Goal: Information Seeking & Learning: Learn about a topic

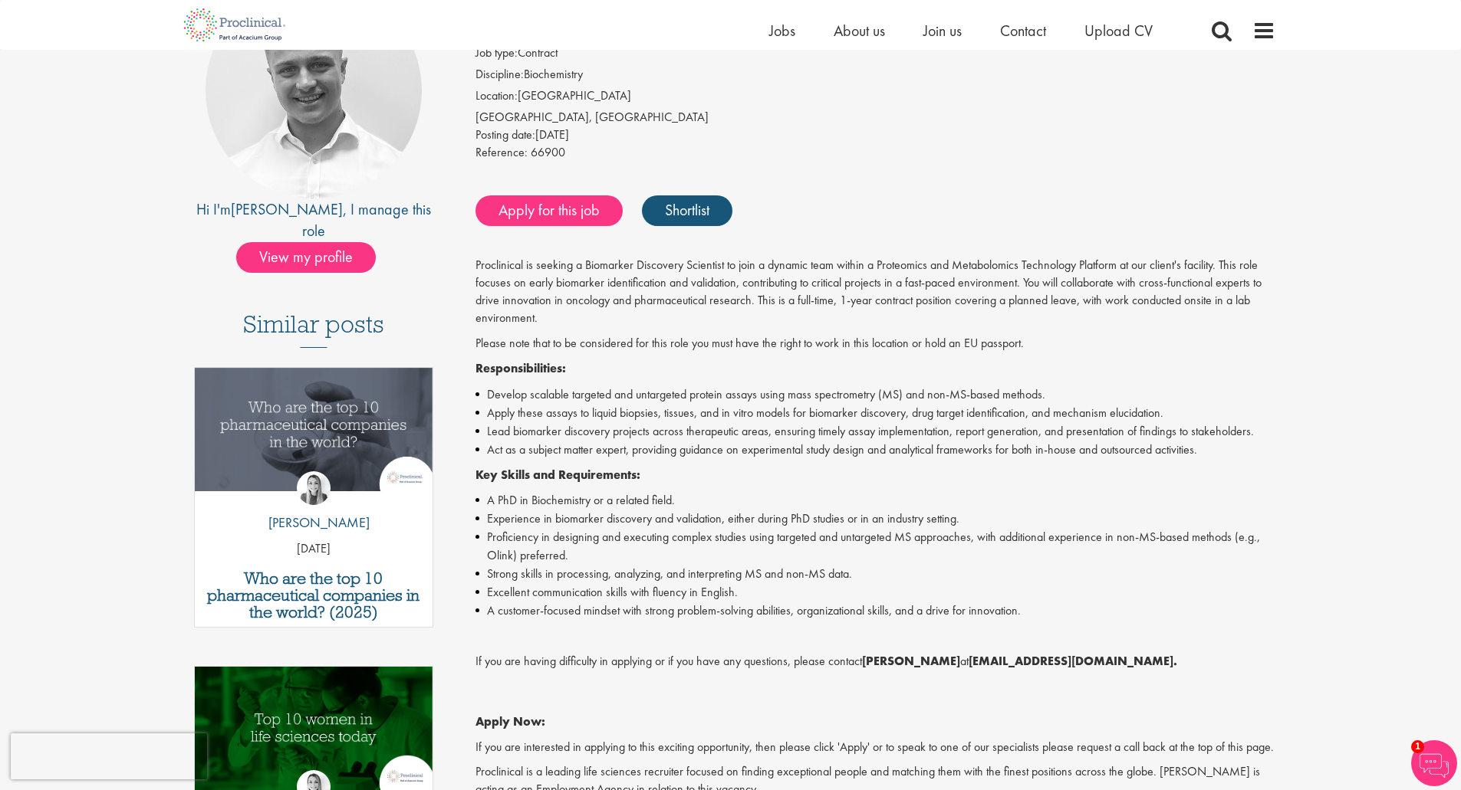
scroll to position [153, 0]
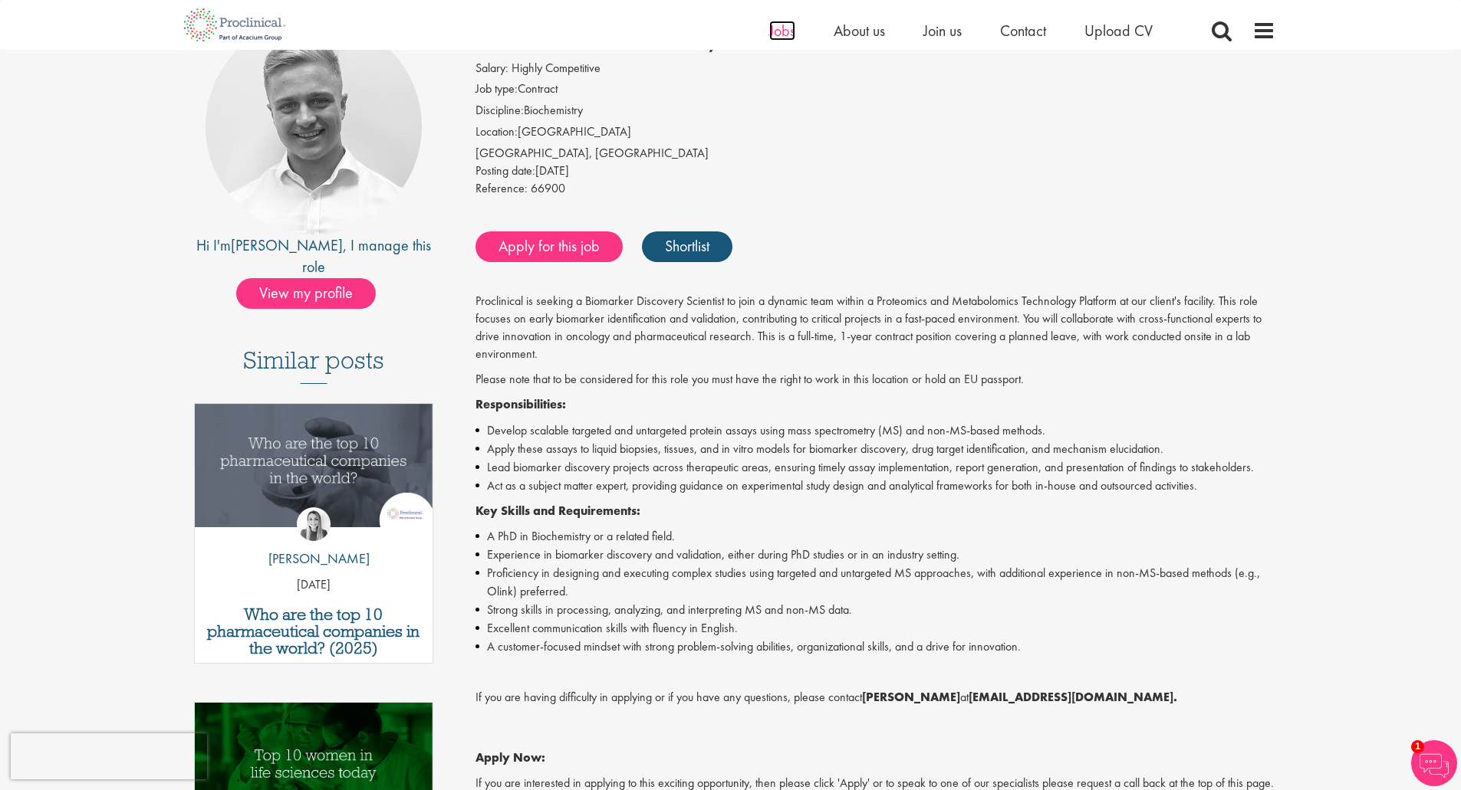
click at [793, 31] on span "Jobs" at bounding box center [782, 31] width 26 height 20
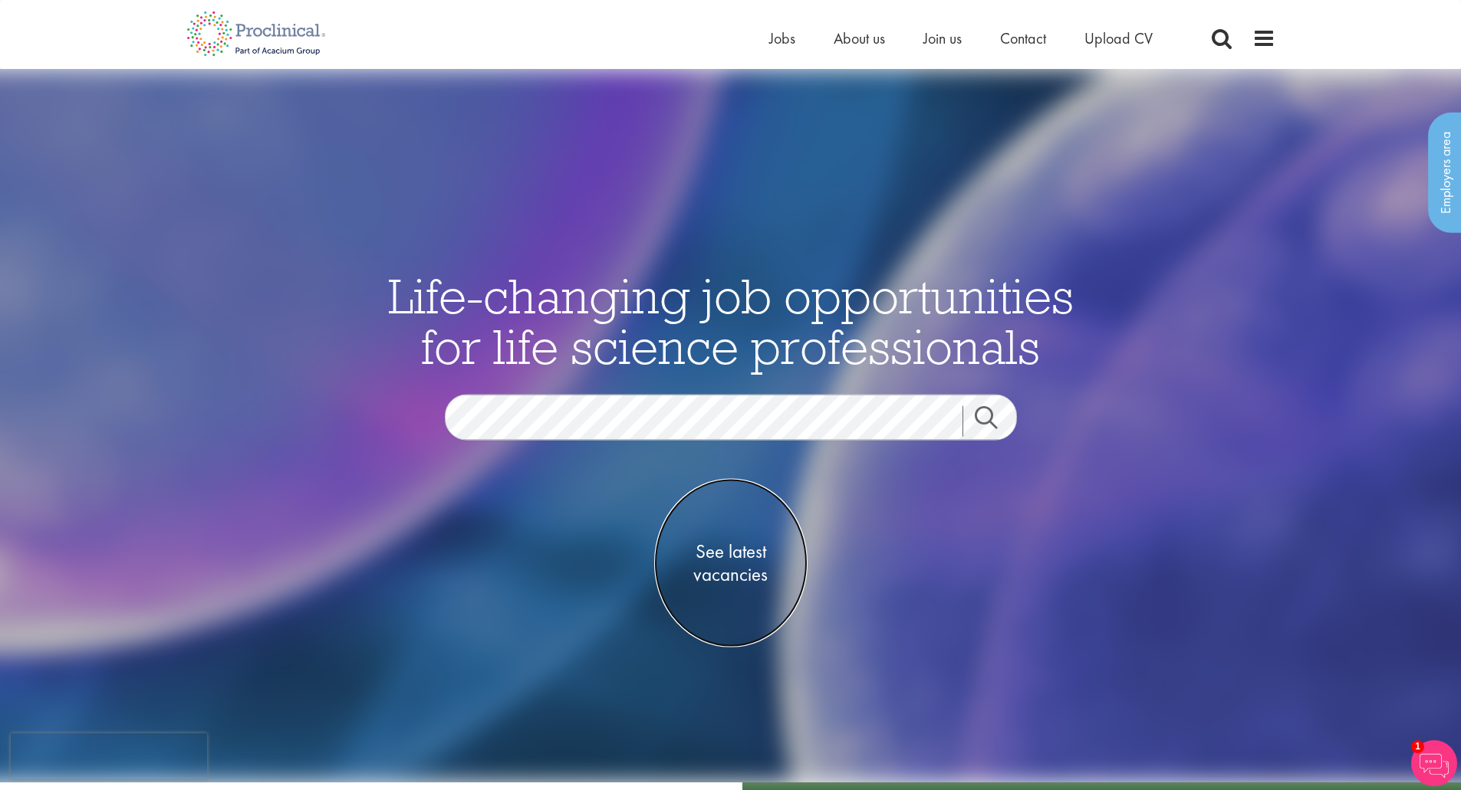
click at [726, 577] on span "See latest vacancies" at bounding box center [730, 564] width 153 height 46
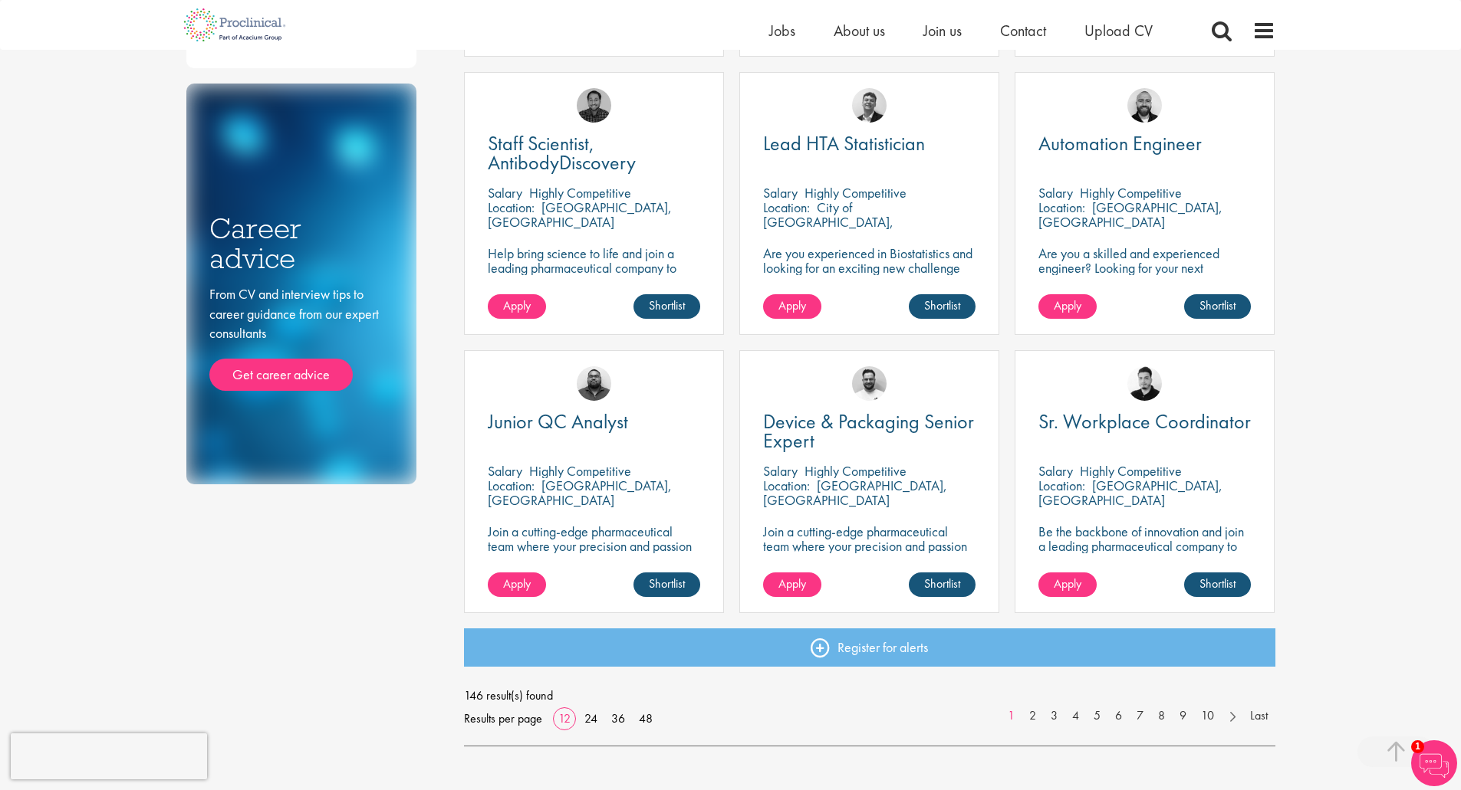
scroll to position [843, 0]
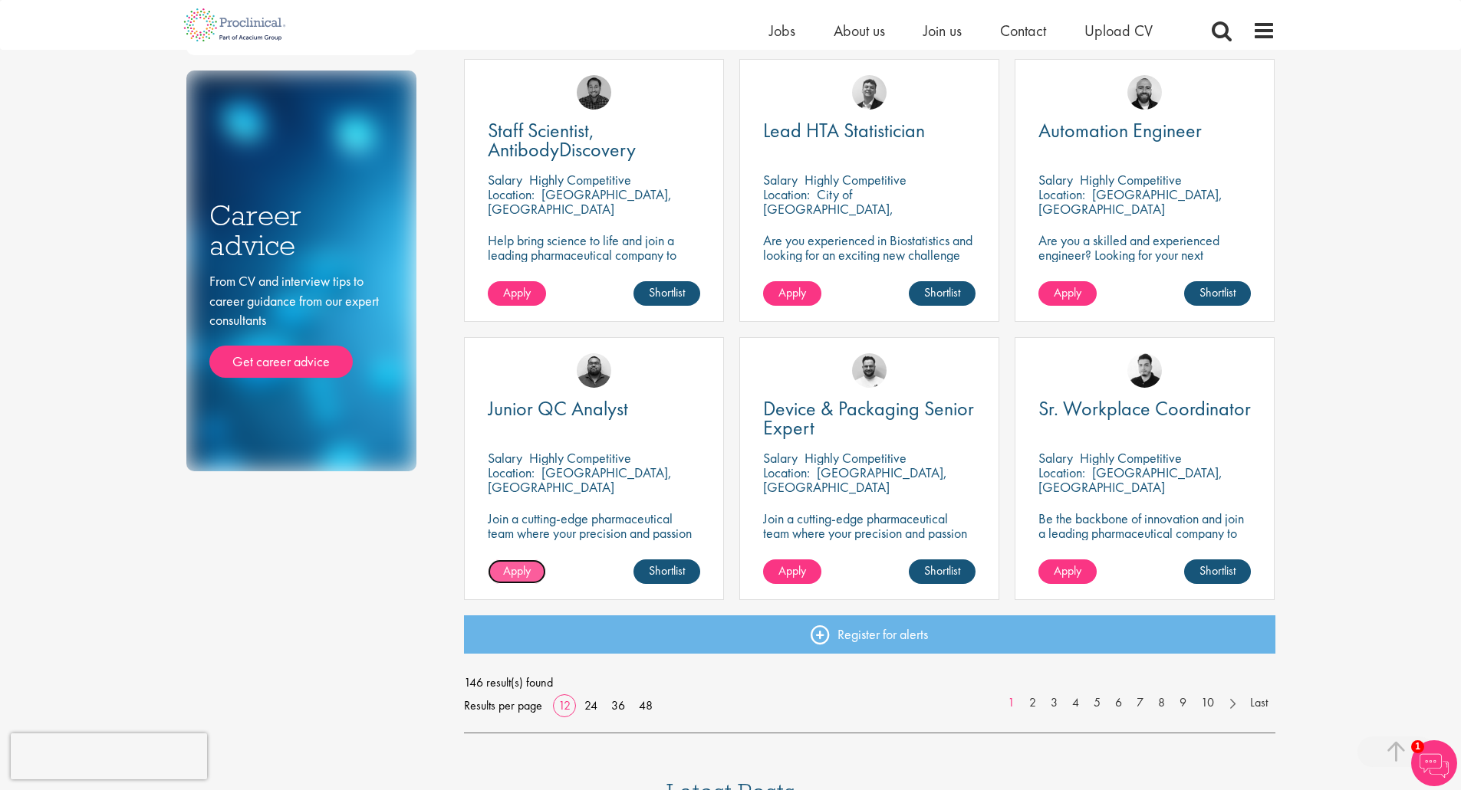
click at [511, 574] on span "Apply" at bounding box center [517, 571] width 28 height 16
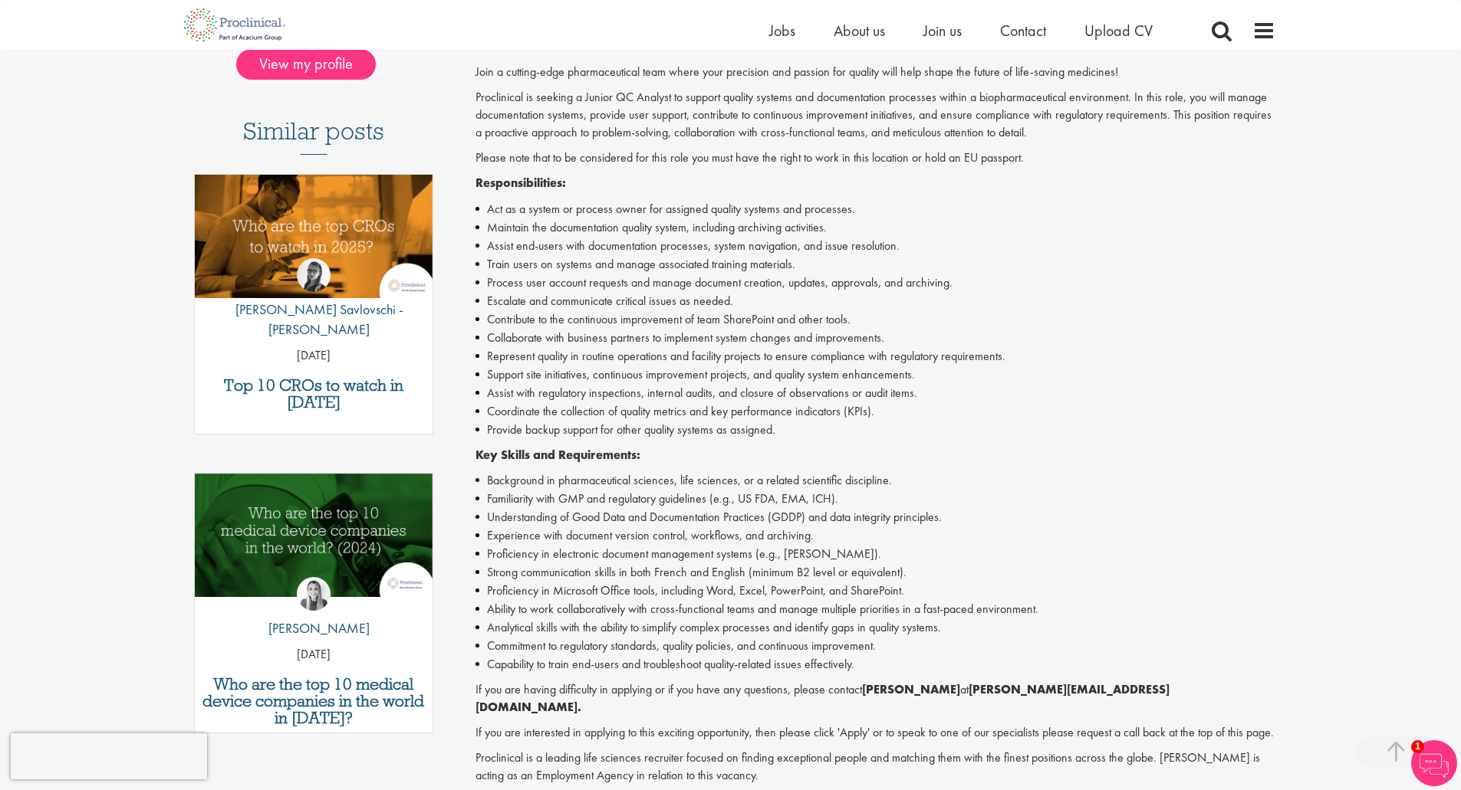
scroll to position [230, 0]
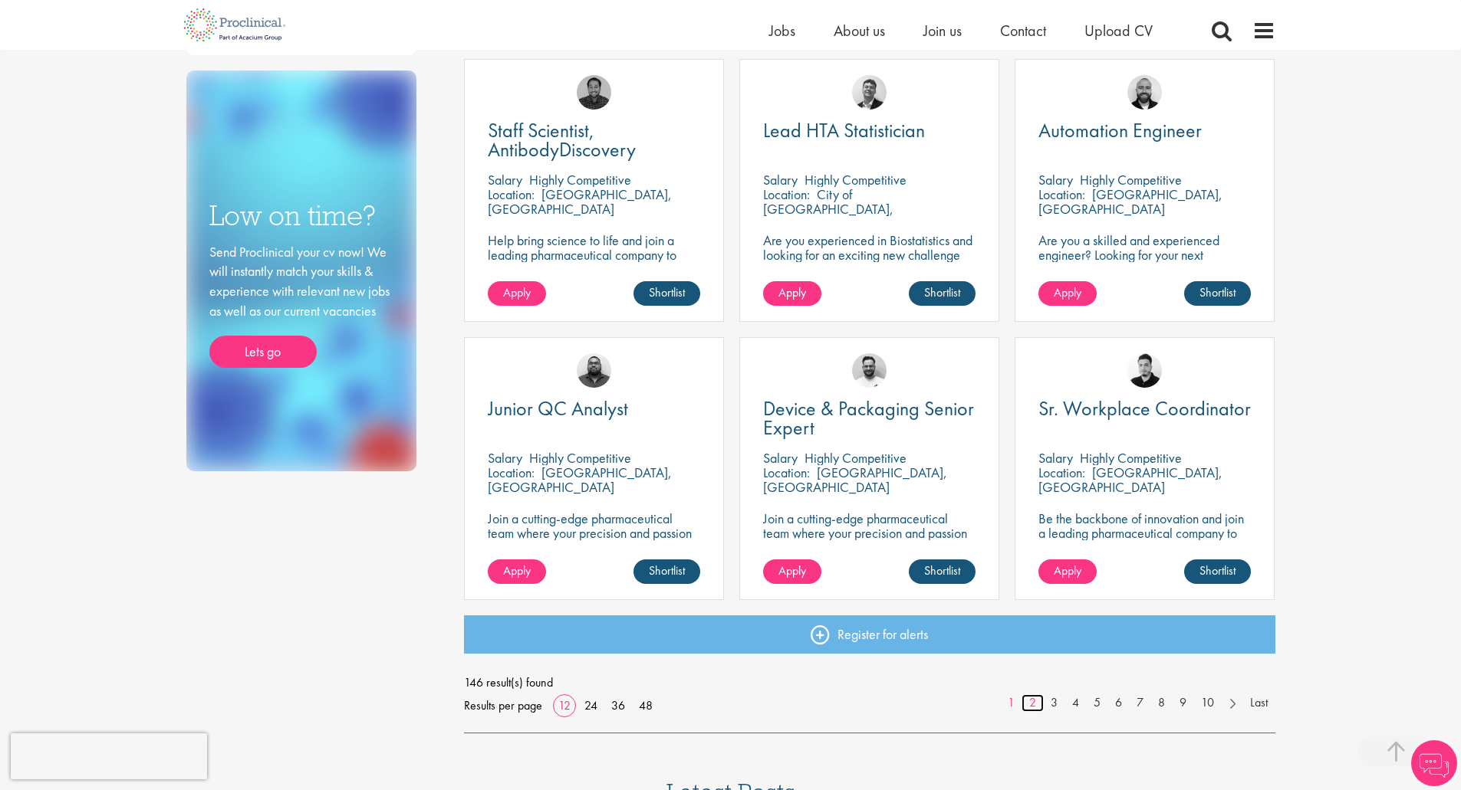
click at [1027, 708] on link "2" at bounding box center [1032, 704] width 22 height 18
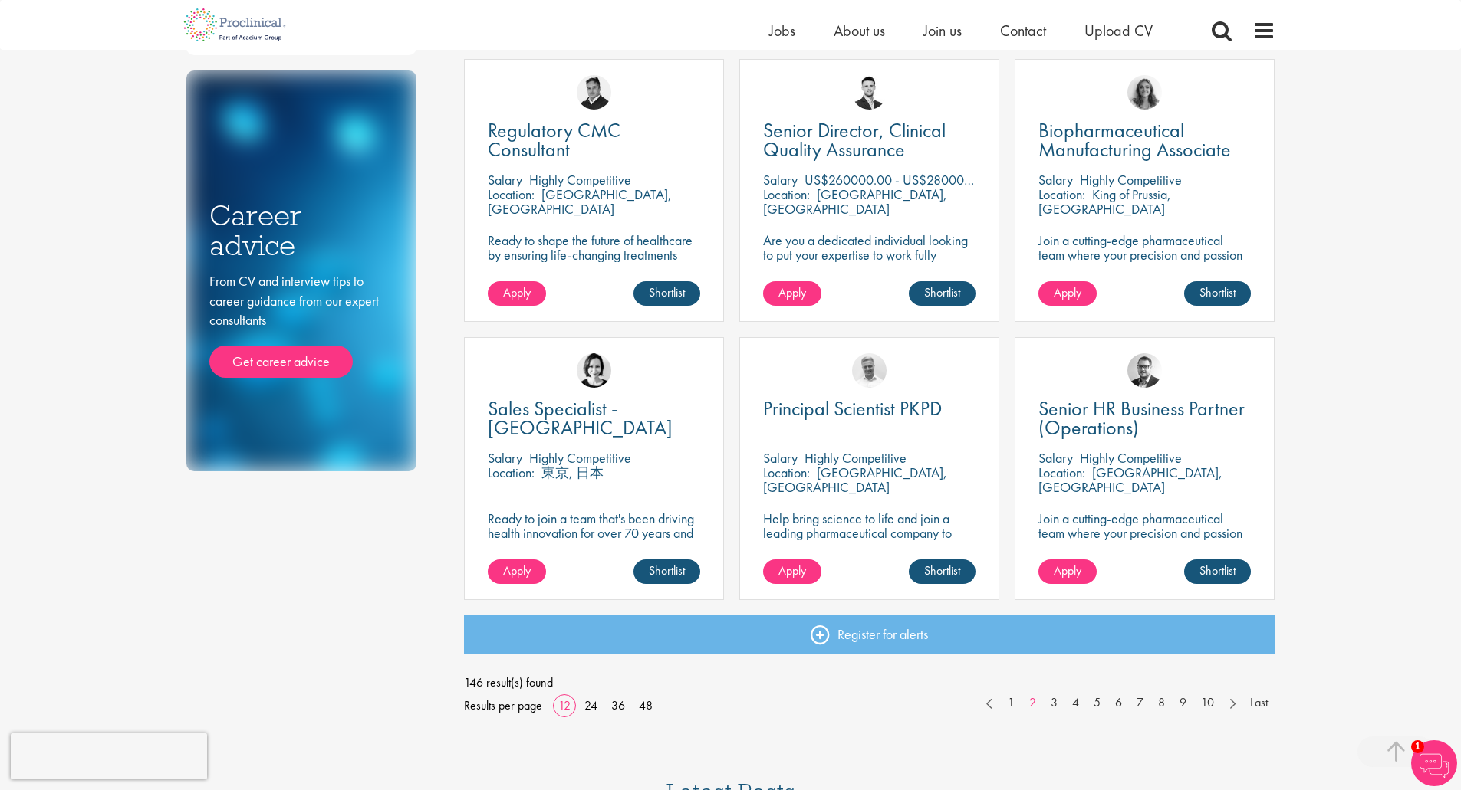
scroll to position [997, 0]
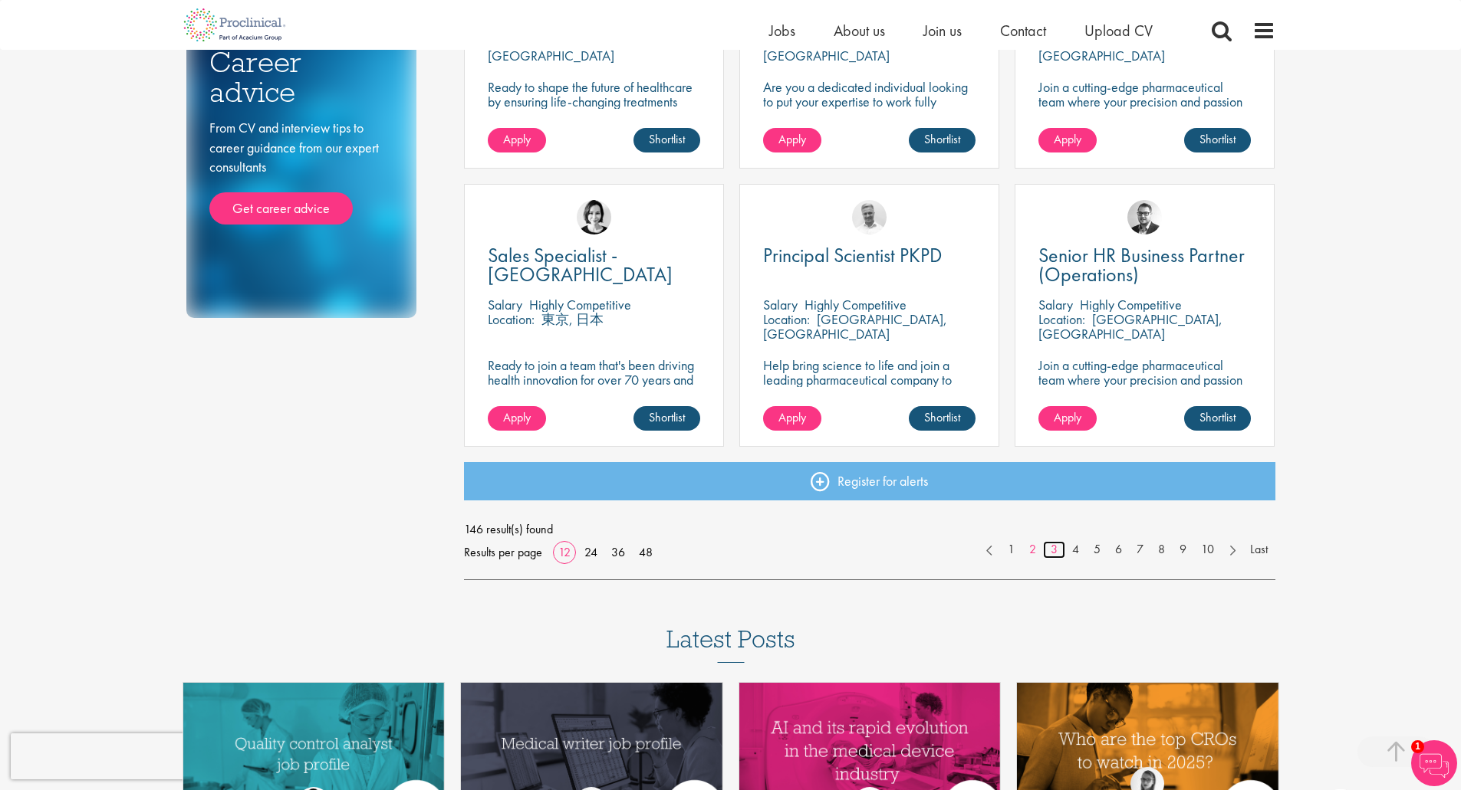
click at [1056, 551] on link "3" at bounding box center [1054, 550] width 22 height 18
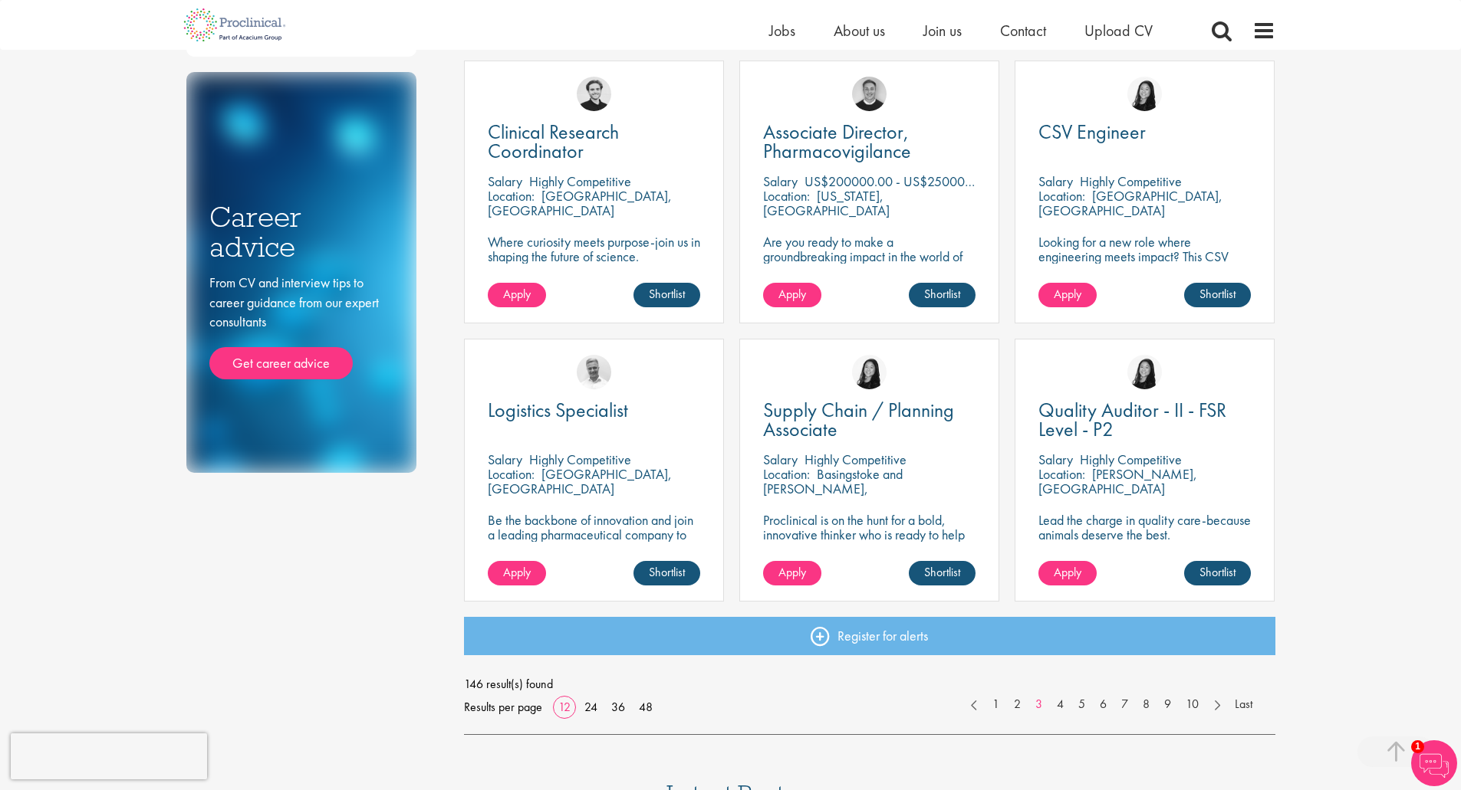
scroll to position [843, 0]
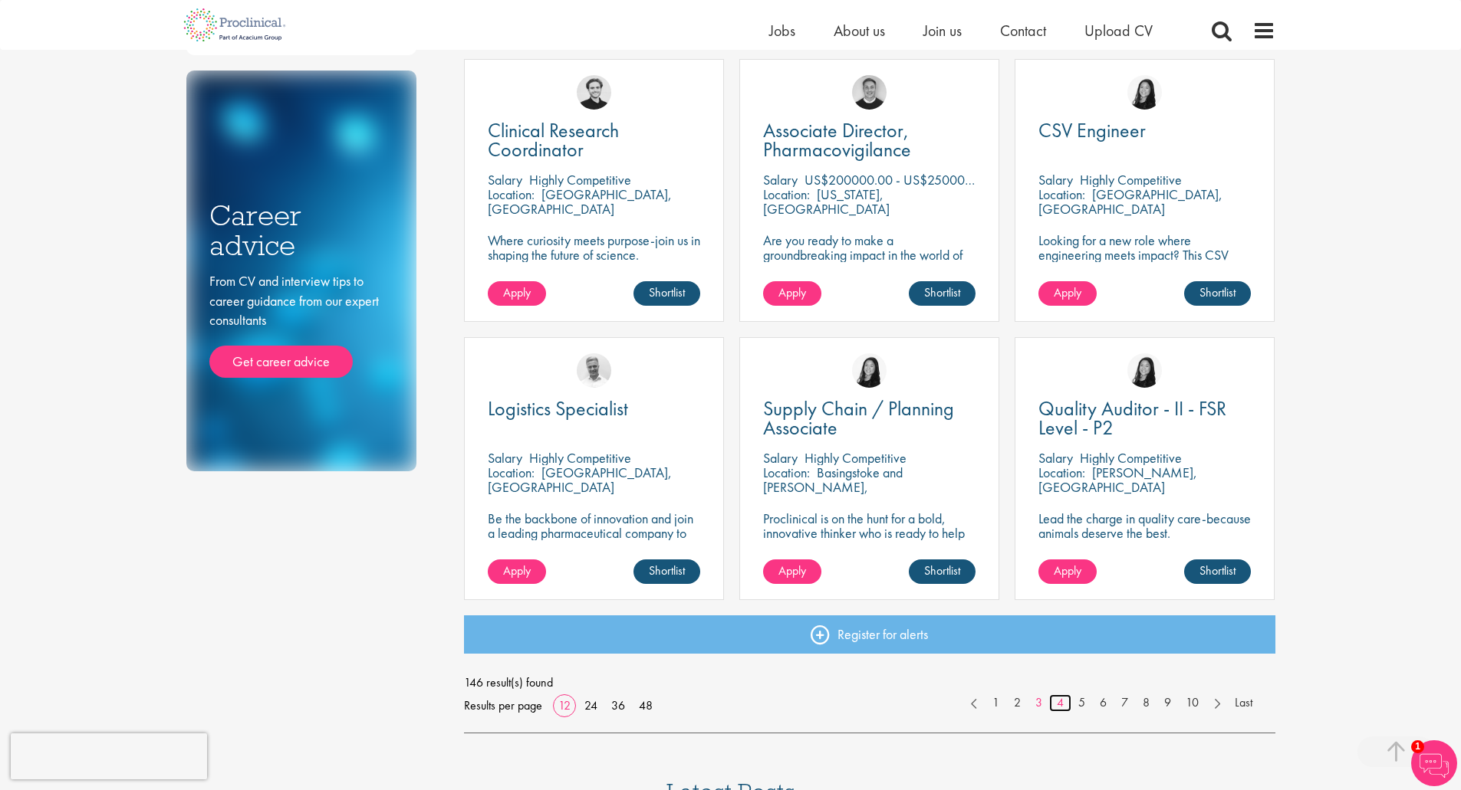
click at [1065, 701] on link "4" at bounding box center [1060, 704] width 22 height 18
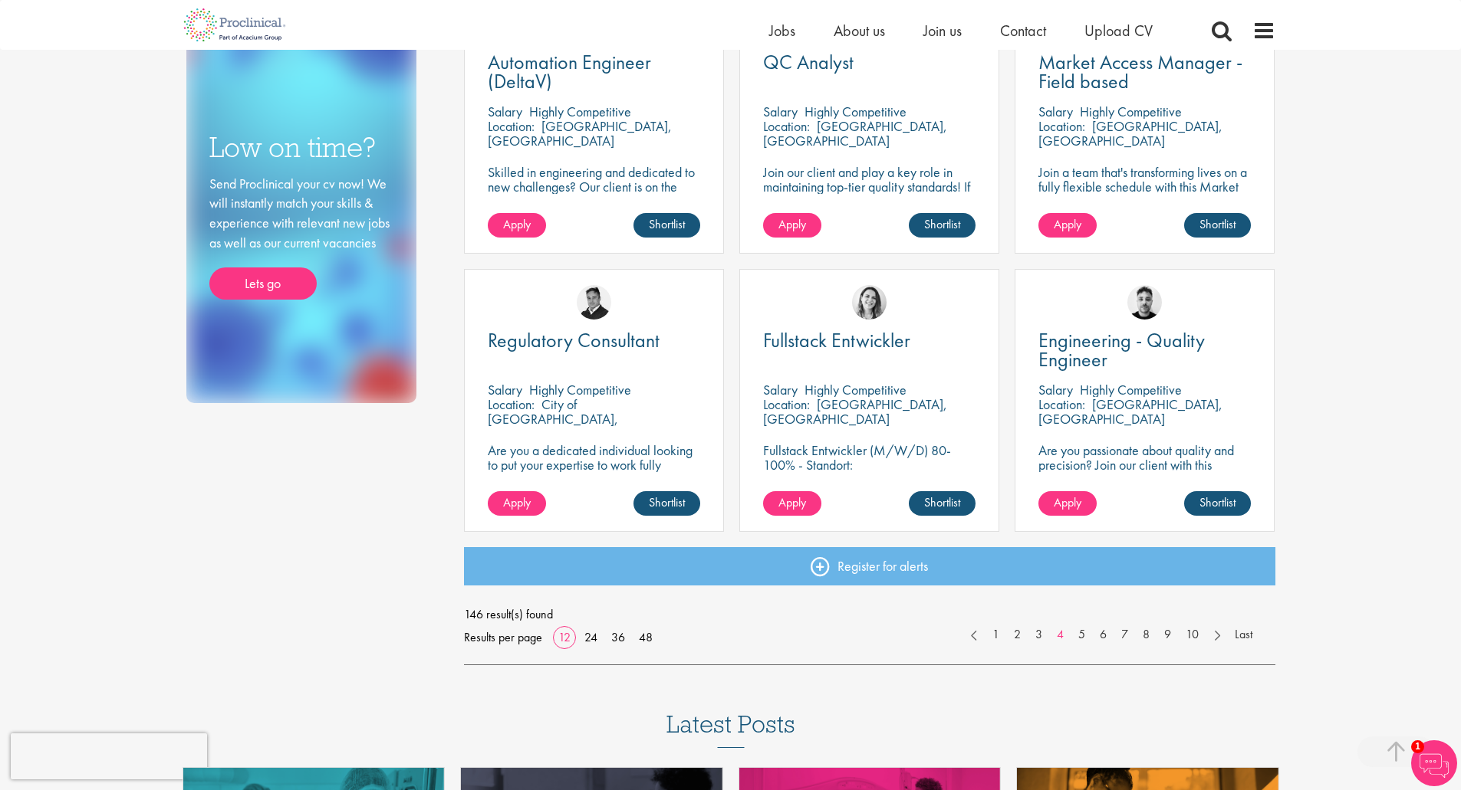
scroll to position [920, 0]
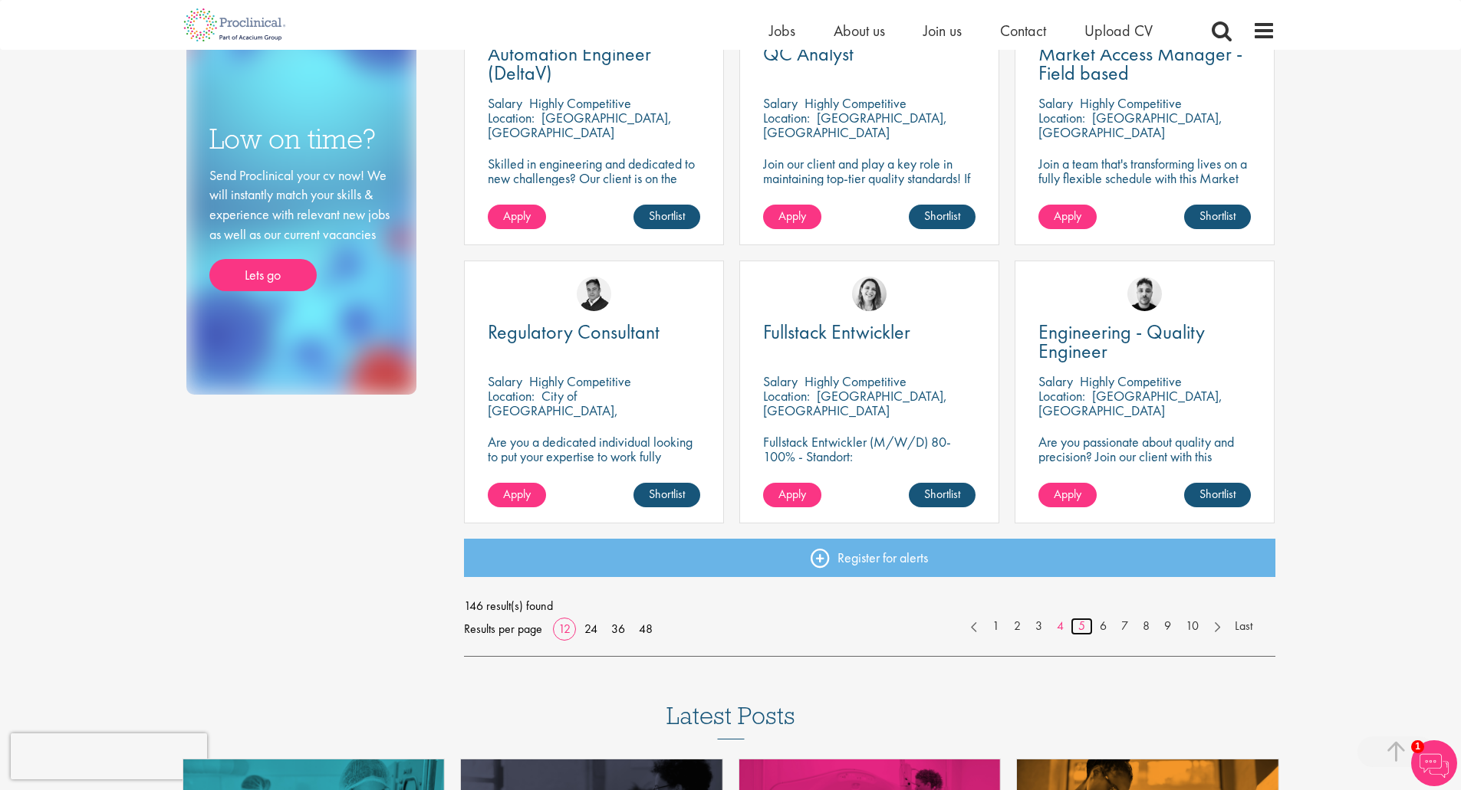
click at [1083, 626] on link "5" at bounding box center [1081, 627] width 22 height 18
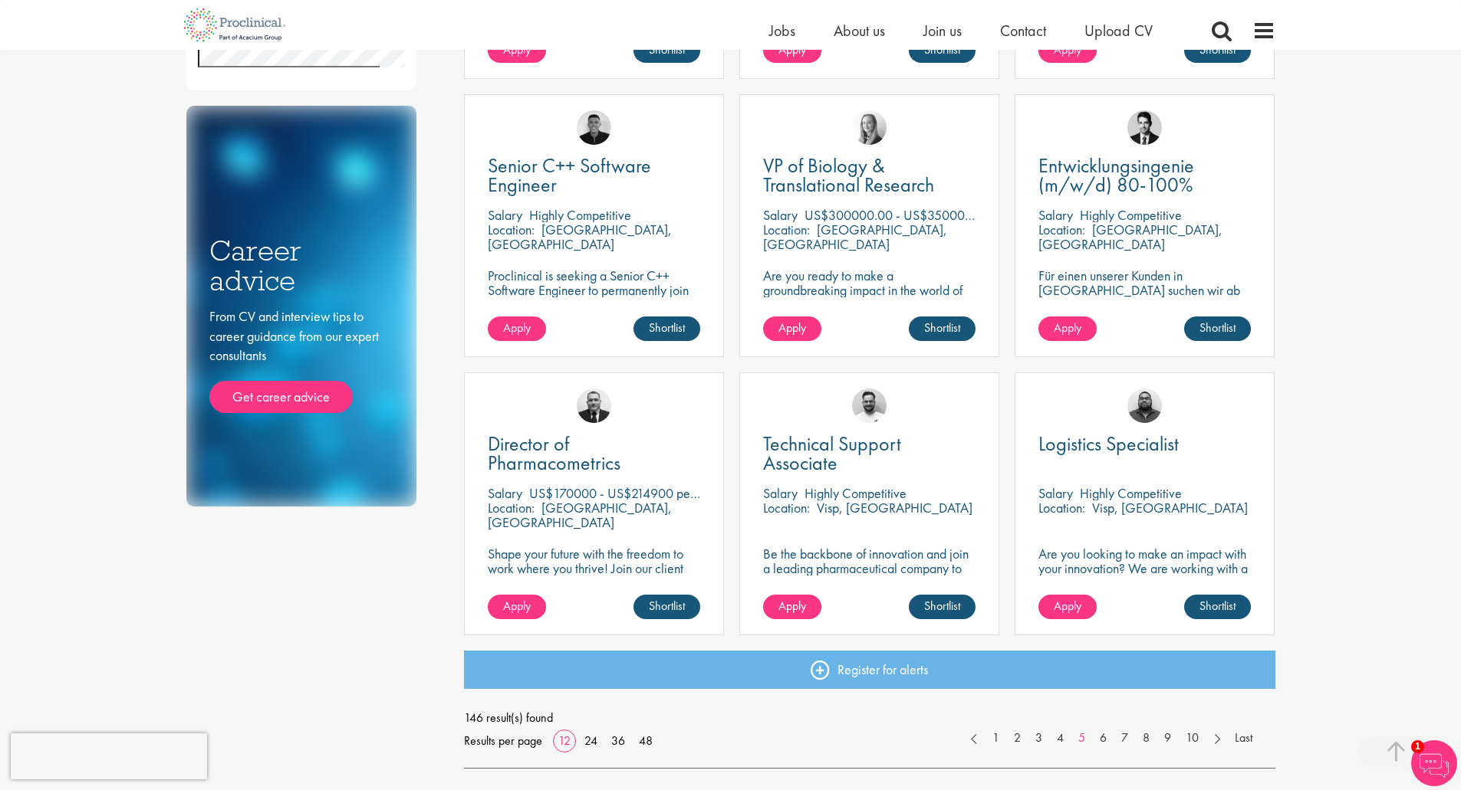
scroll to position [843, 0]
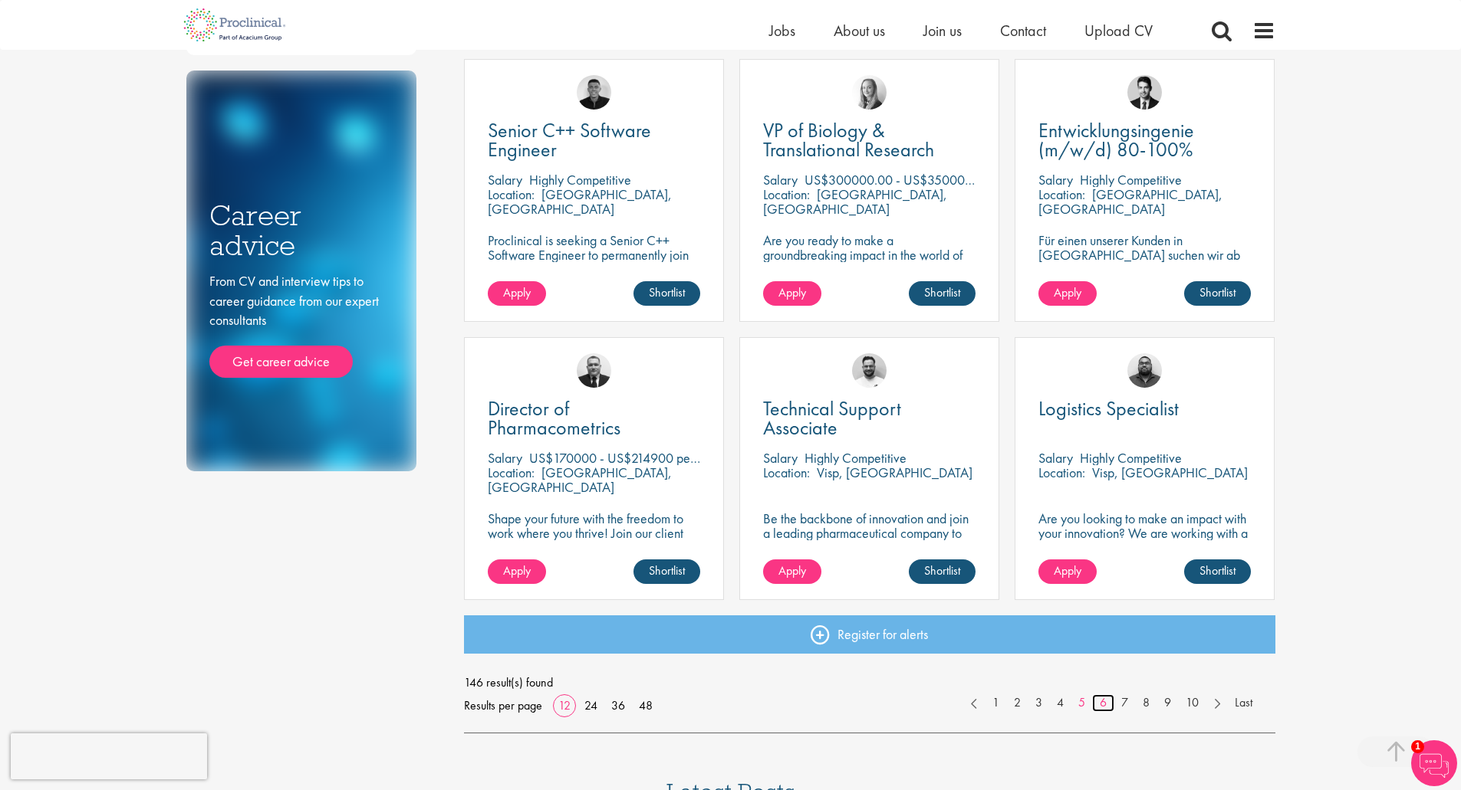
click at [1106, 711] on link "6" at bounding box center [1103, 704] width 22 height 18
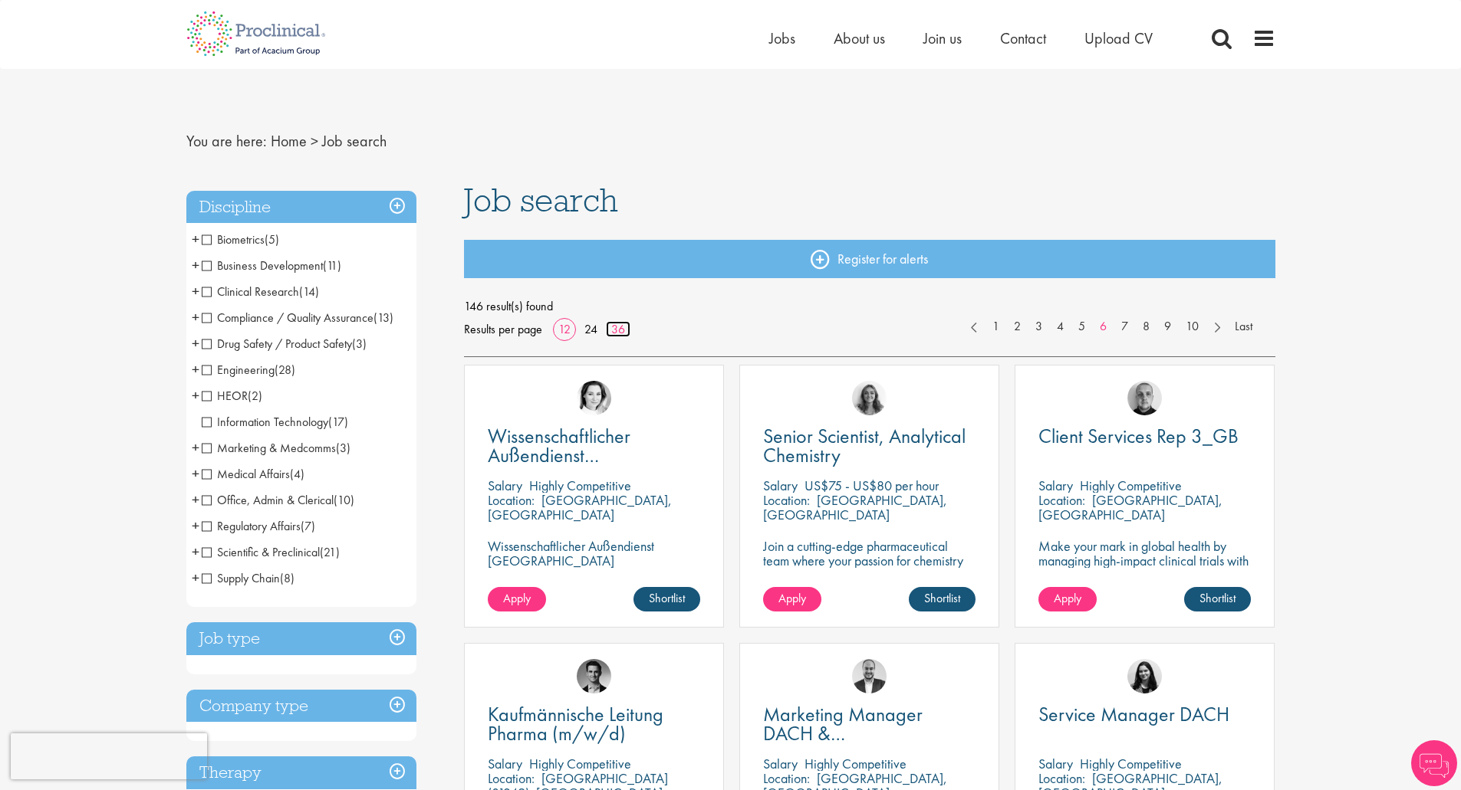
click at [623, 328] on link "36" at bounding box center [618, 329] width 25 height 16
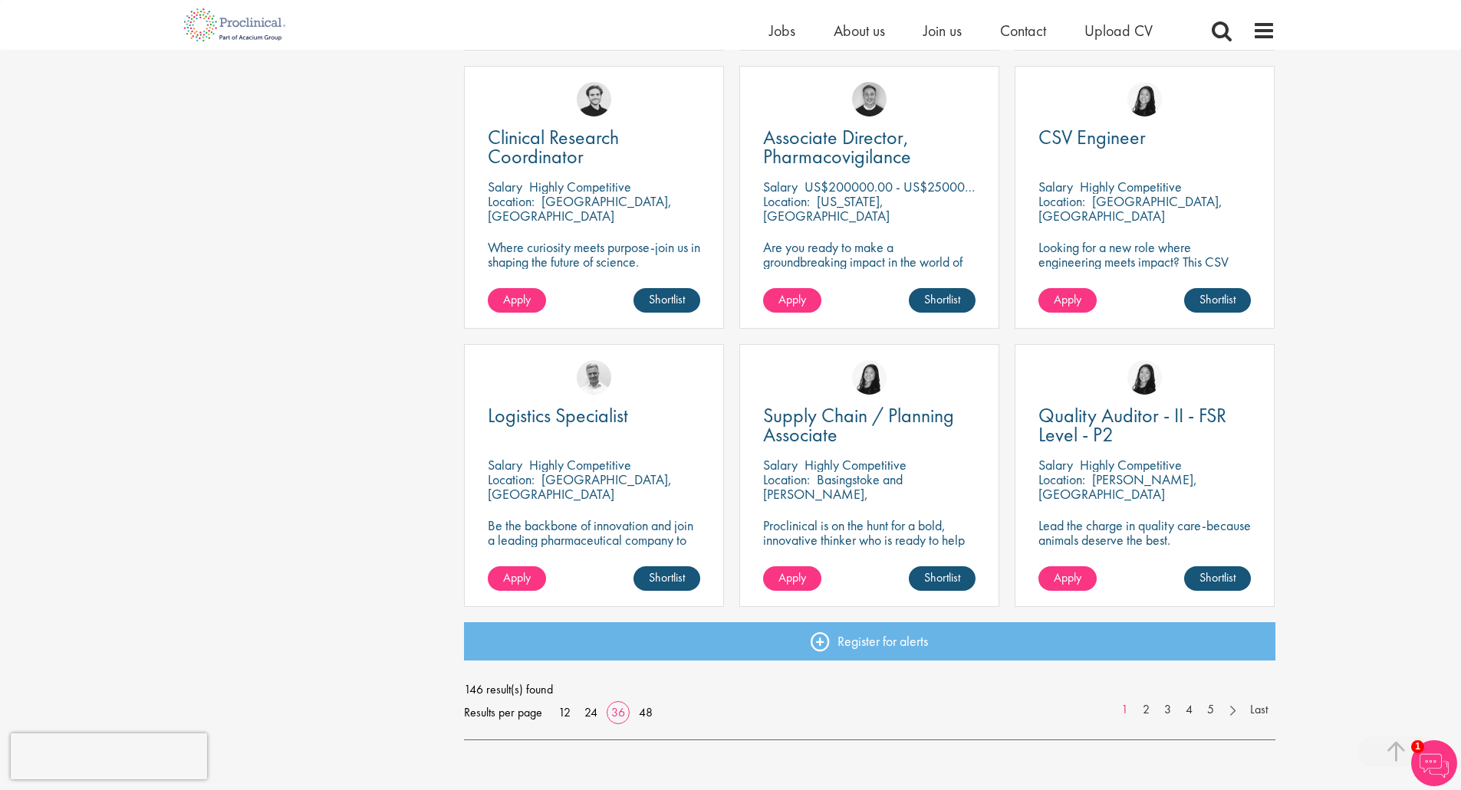
scroll to position [3067, 0]
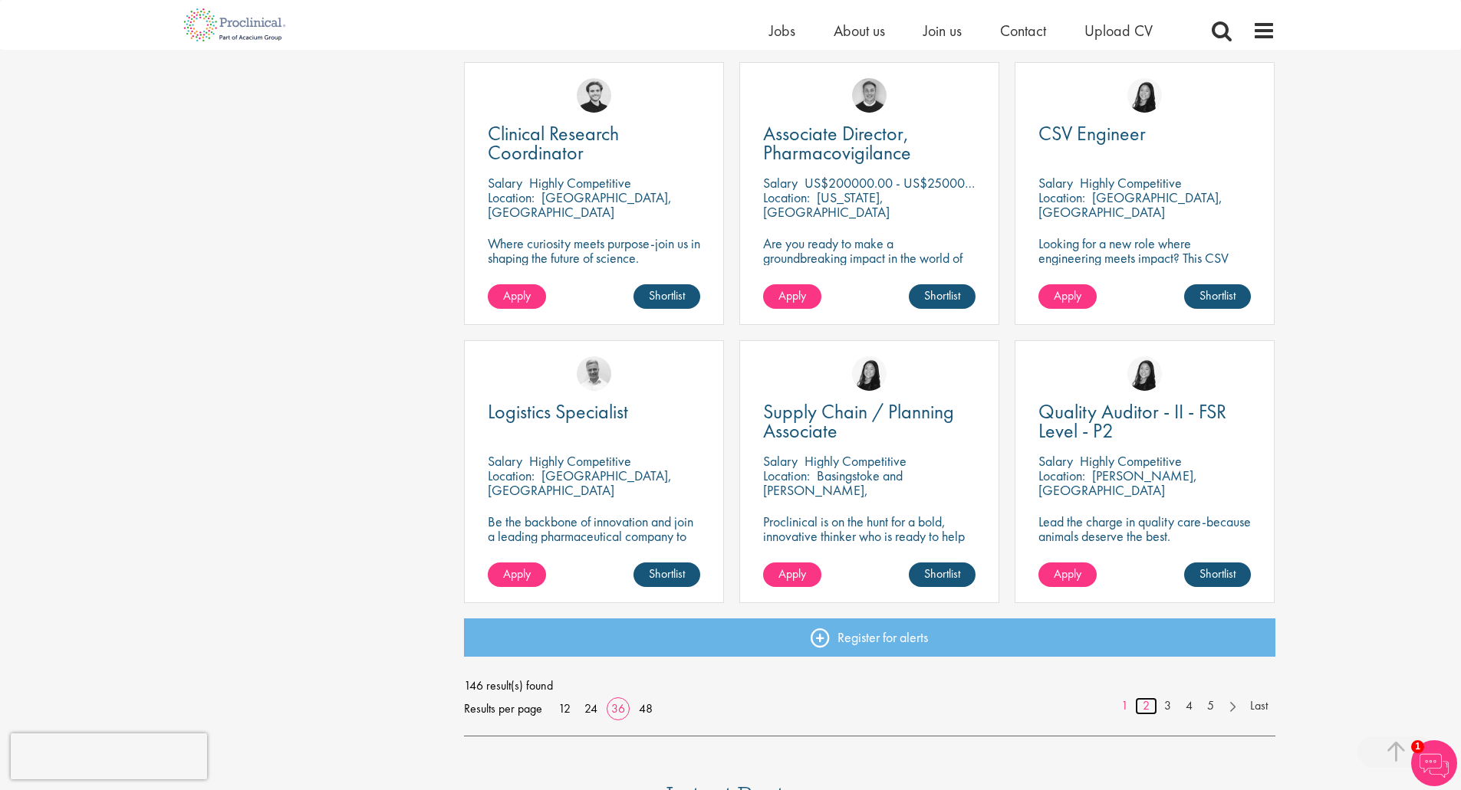
click at [1143, 714] on link "2" at bounding box center [1146, 707] width 22 height 18
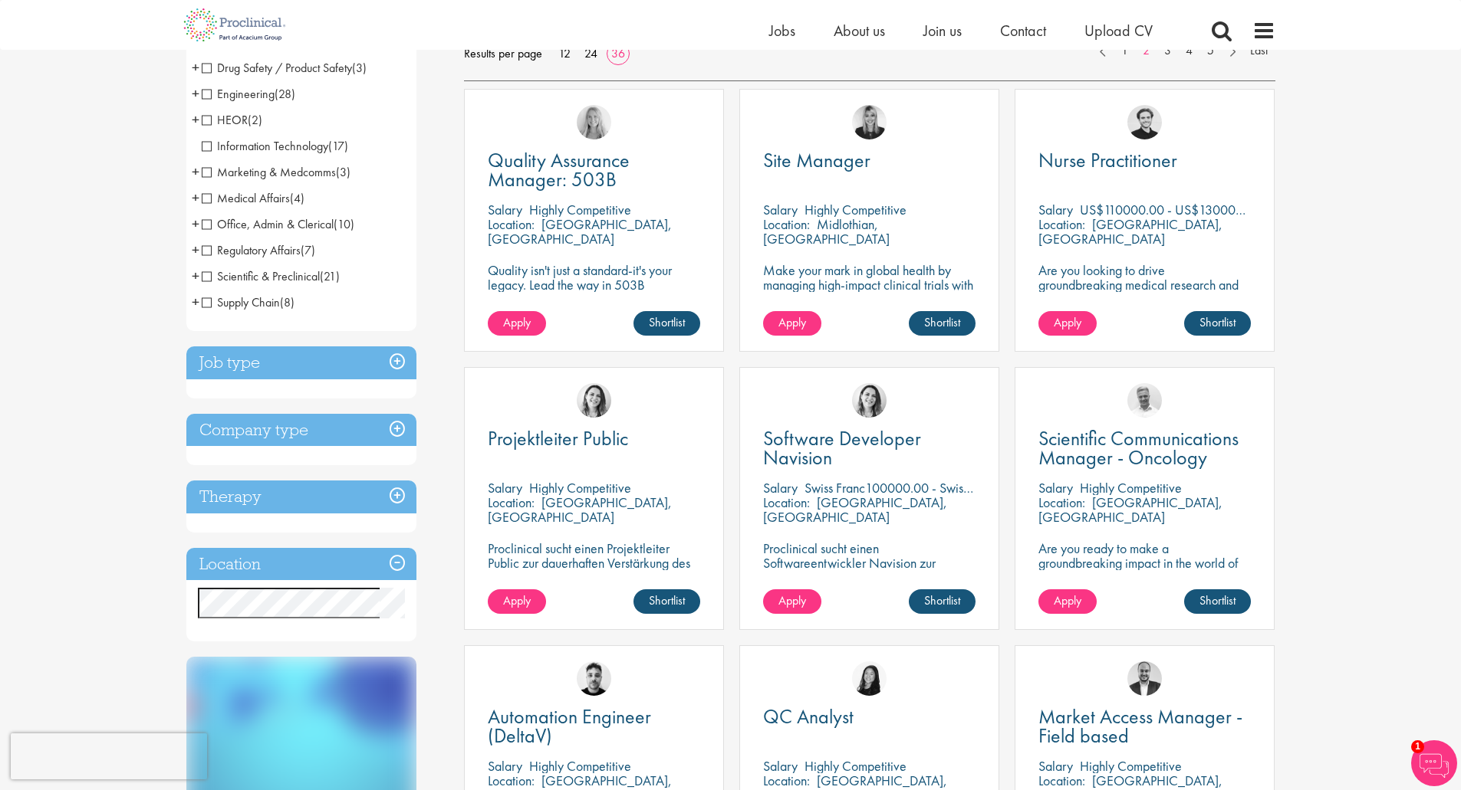
scroll to position [77, 0]
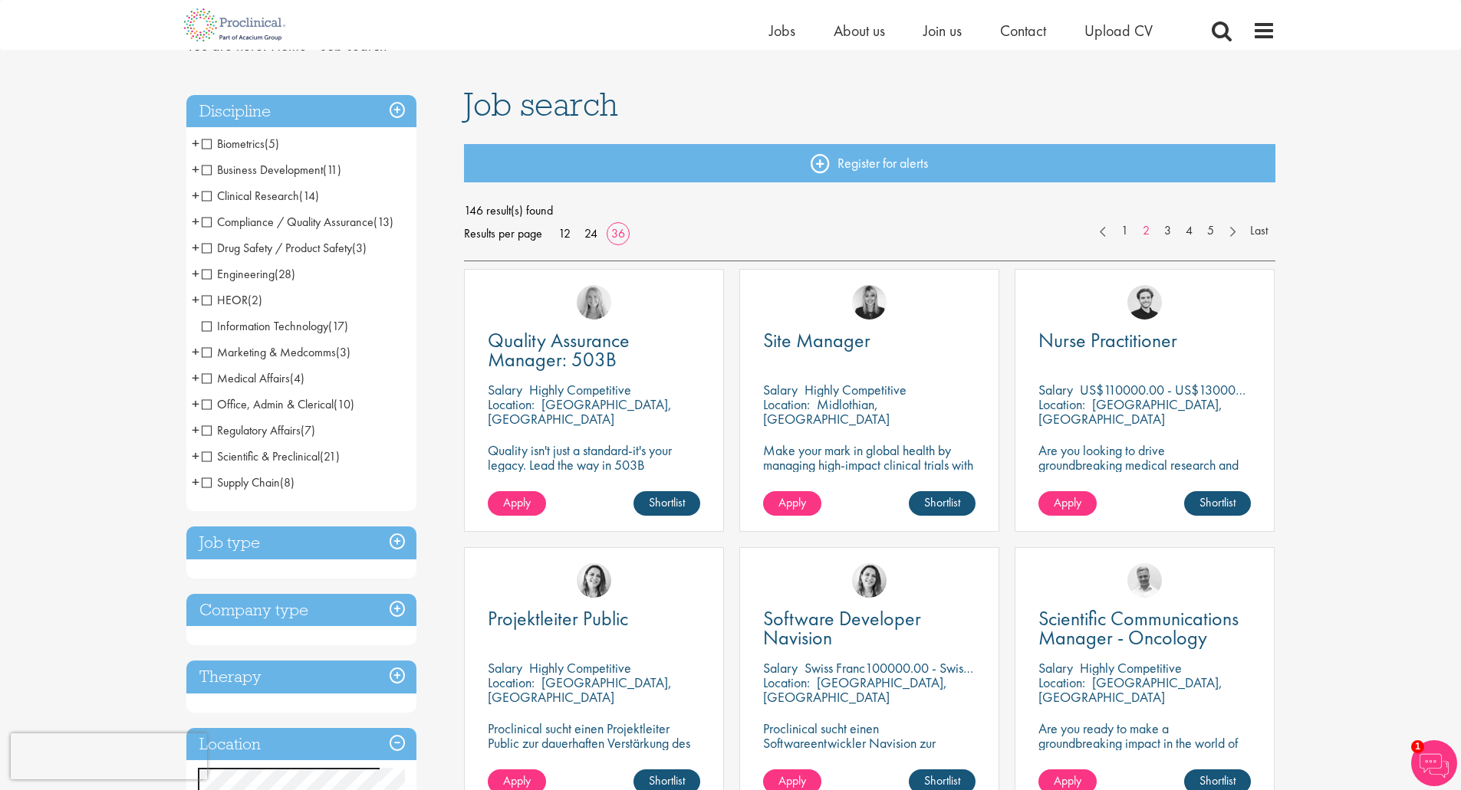
click at [202, 457] on span "Scientific & Preclinical" at bounding box center [261, 457] width 118 height 16
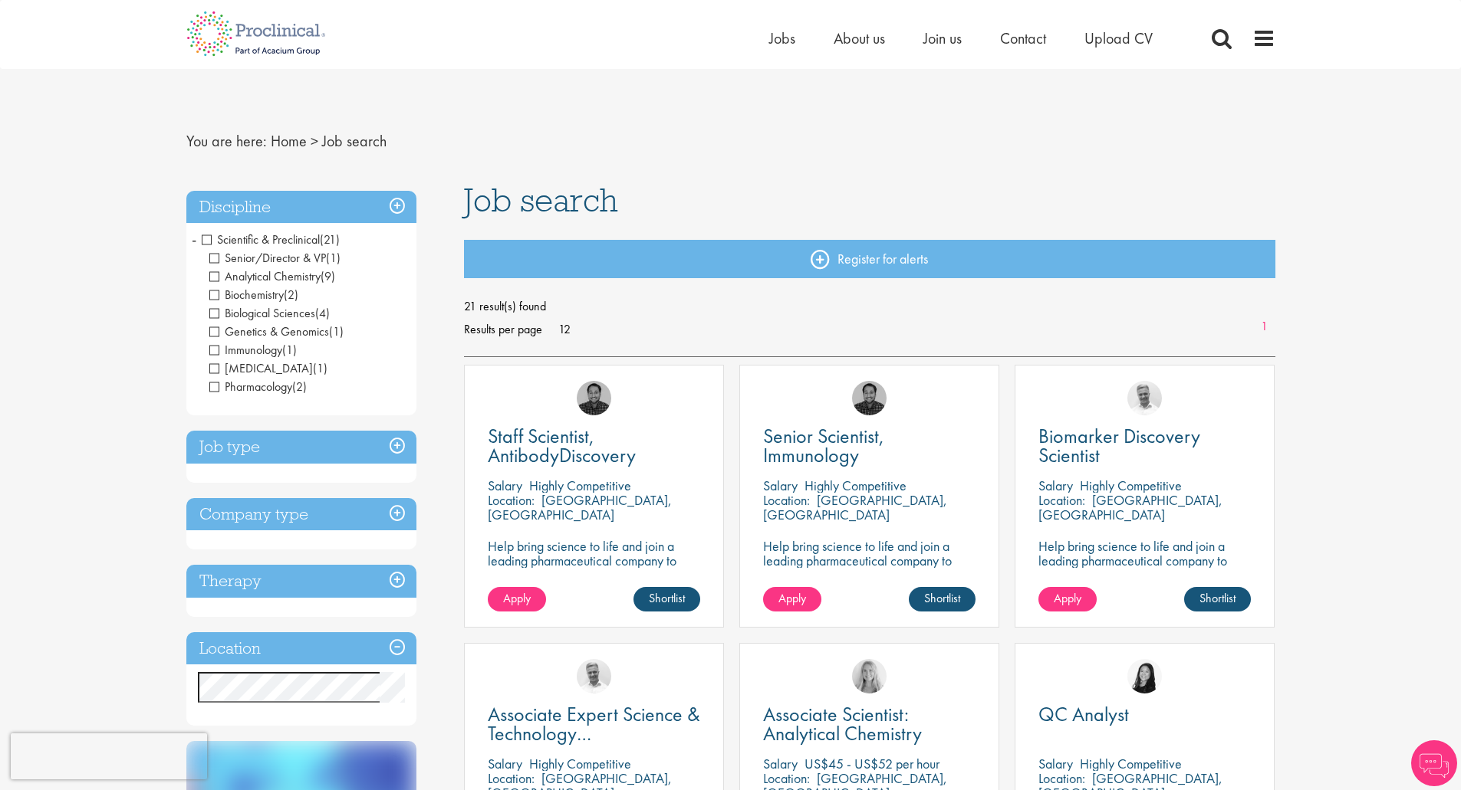
click at [398, 646] on h3 "Location" at bounding box center [301, 649] width 230 height 33
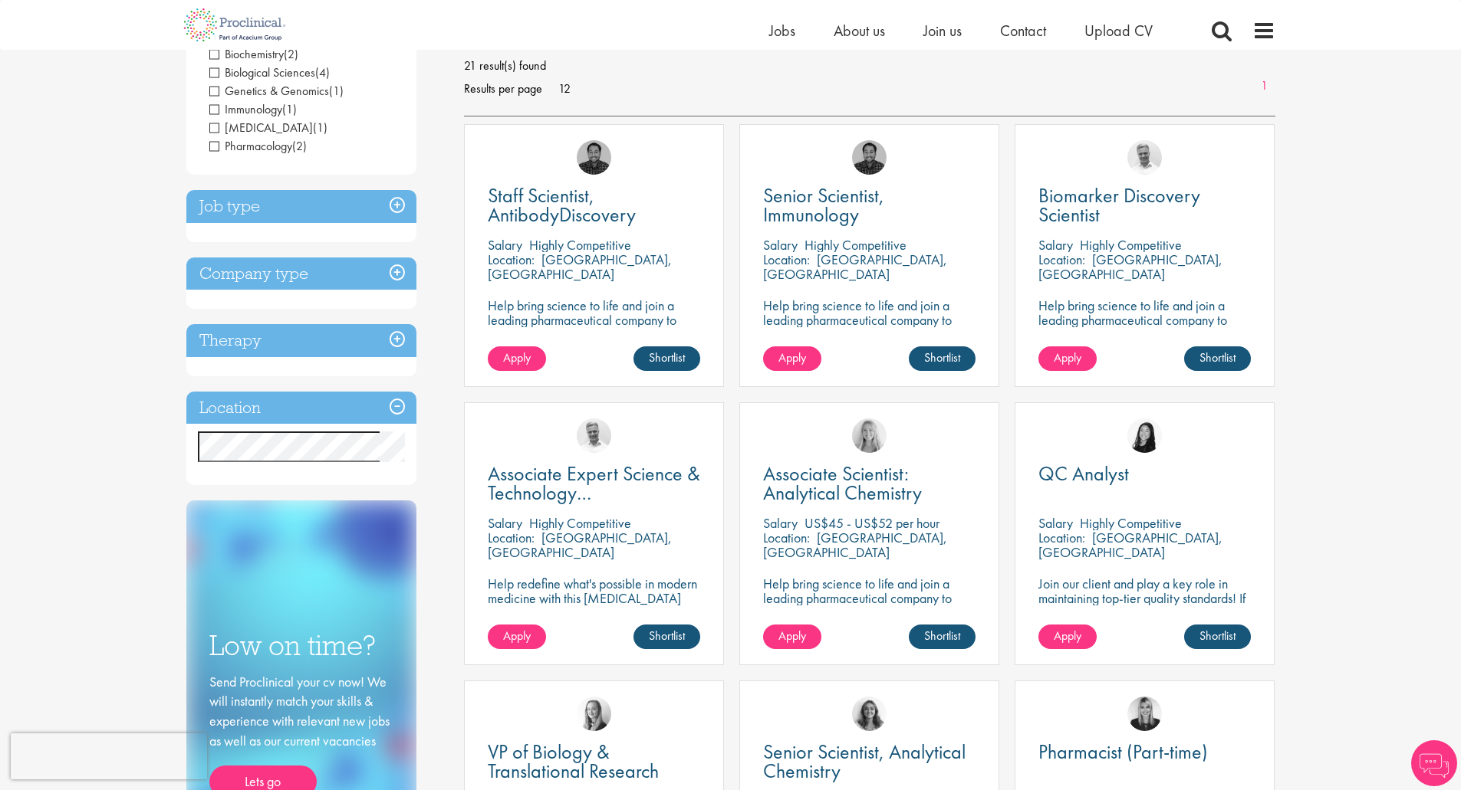
scroll to position [230, 0]
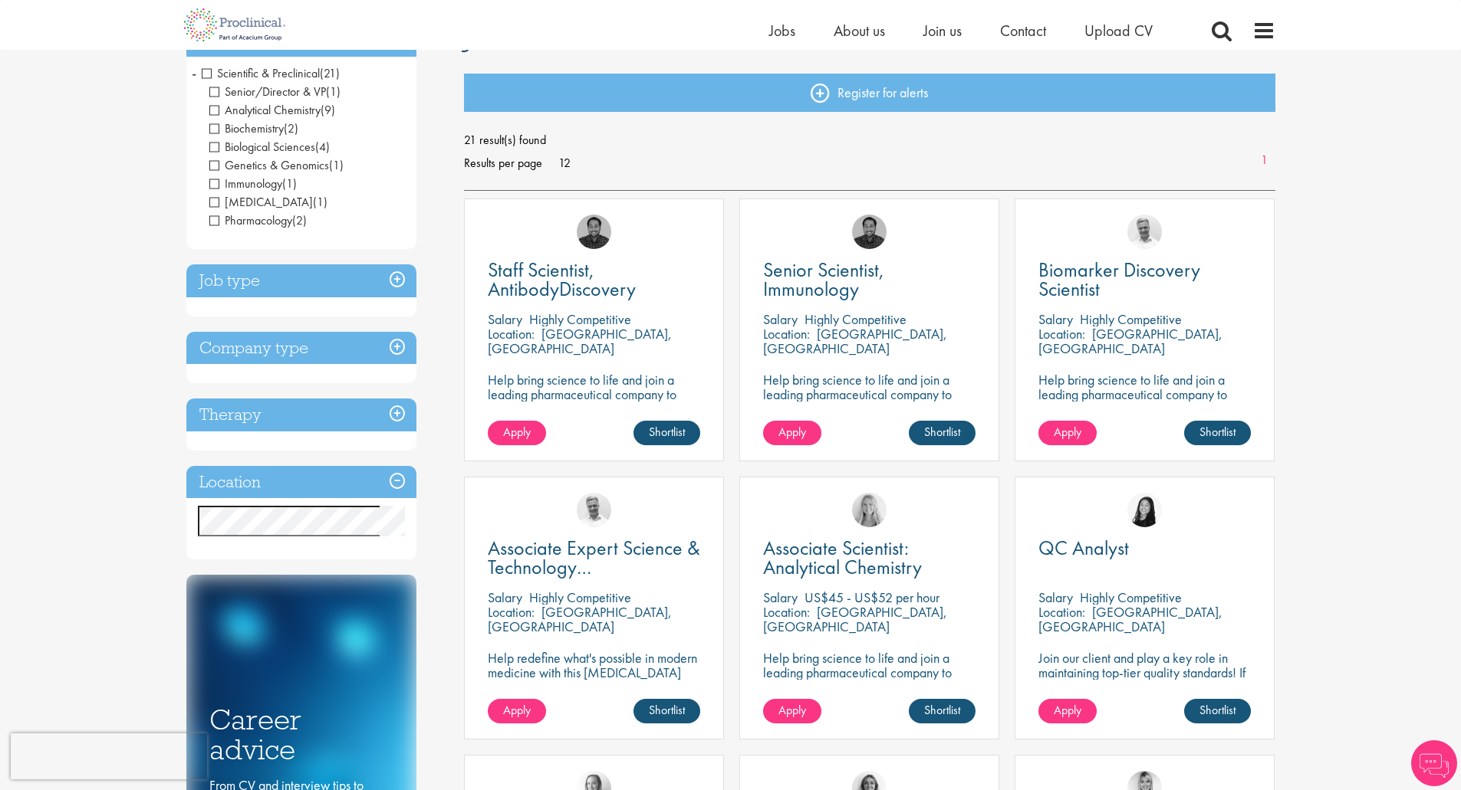
scroll to position [153, 0]
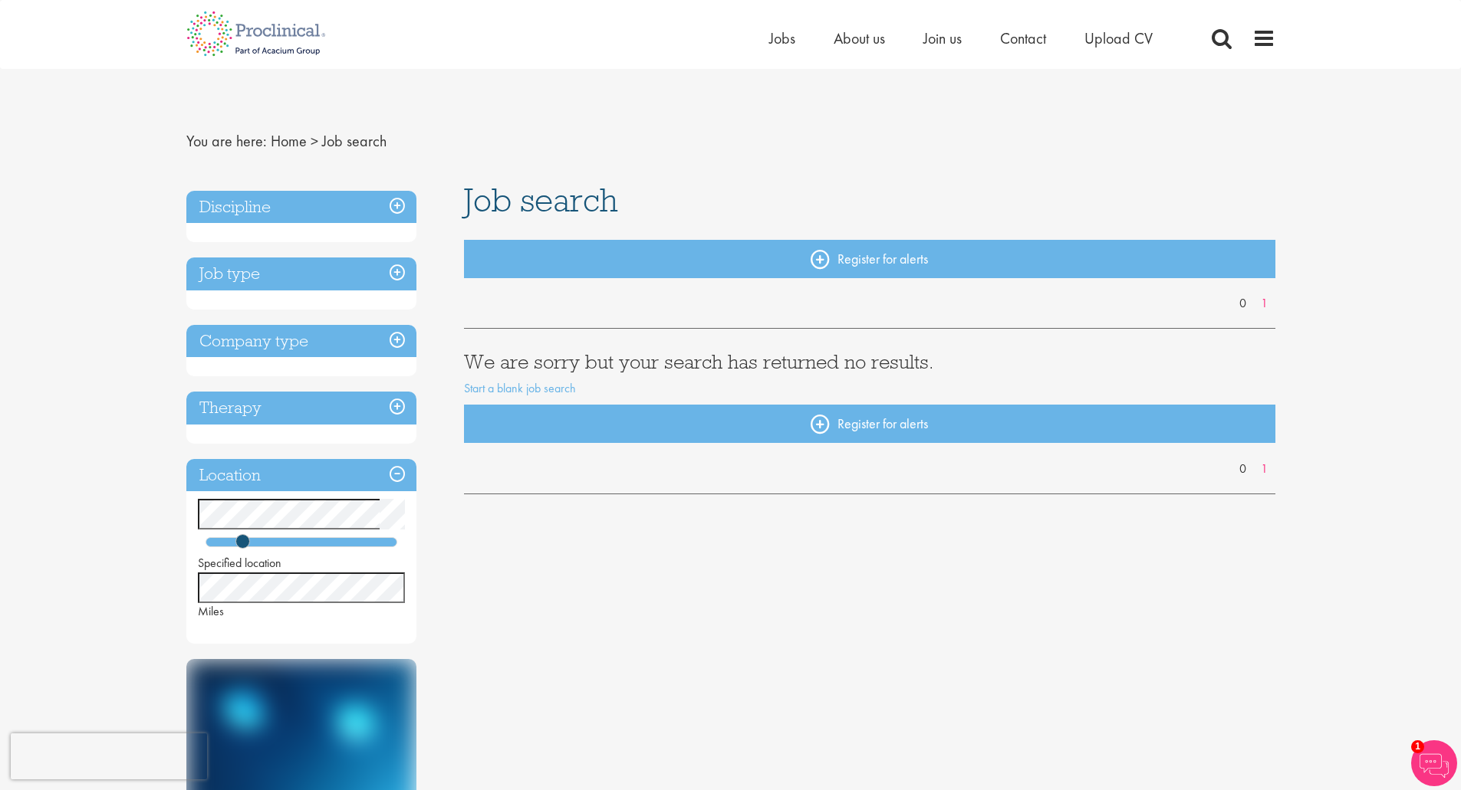
click at [629, 563] on div "Discipline Job type Company type Therapy Location Specified location Miles Care…" at bounding box center [731, 621] width 1112 height 877
